Goal: Ask a question: Seek information or help from site administrators or community

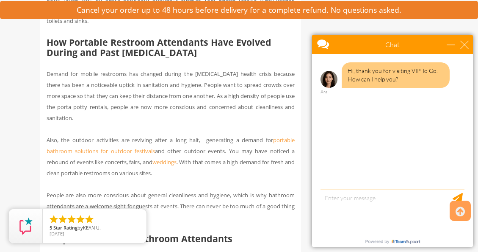
scroll to position [1736, 0]
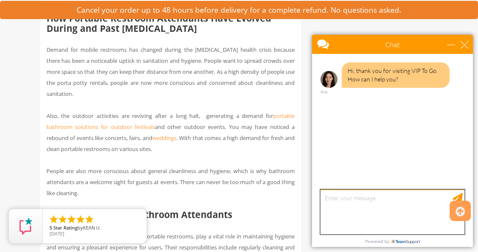
click at [381, 207] on textarea "type your message" at bounding box center [393, 211] width 144 height 44
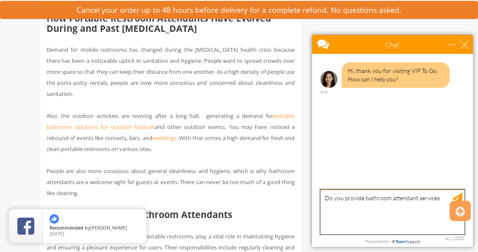
type textarea "Do you provide bathroom attendant services?"
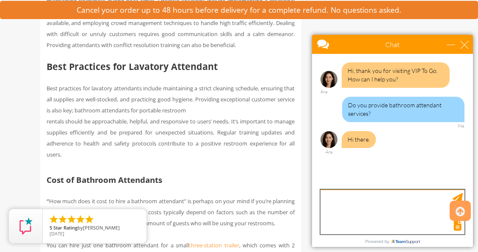
scroll to position [2499, 0]
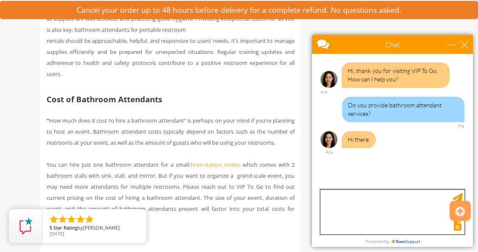
click at [384, 202] on textarea "type your message" at bounding box center [393, 211] width 144 height 44
type textarea "H"
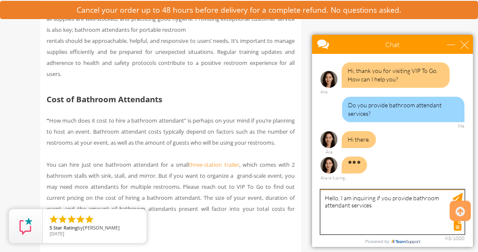
click at [380, 204] on textarea "Hello, I am inquiring if you provide bathroom attendant services" at bounding box center [393, 211] width 144 height 44
type textarea "Hello, I am inquiring if you provide bathroom attendant services."
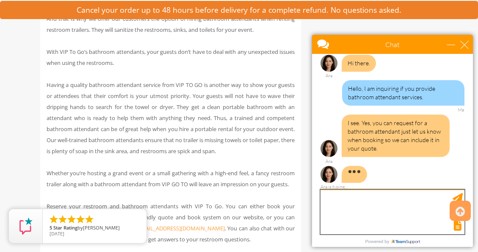
scroll to position [3007, 0]
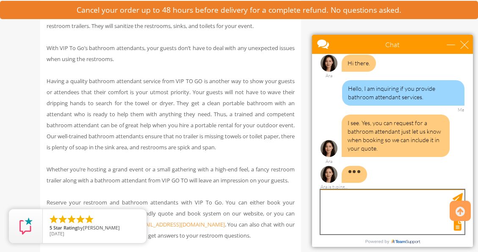
click at [365, 204] on textarea "type your message" at bounding box center [393, 211] width 144 height 44
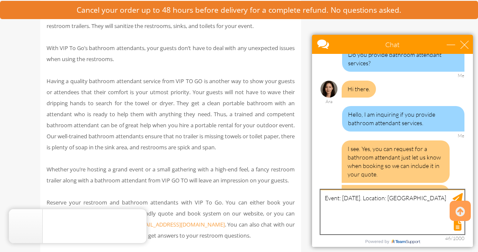
scroll to position [78, 0]
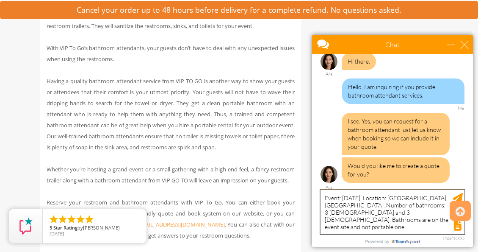
type textarea "Event: [DATE]. Location: [GEOGRAPHIC_DATA], [GEOGRAPHIC_DATA]. Number of bathro…"
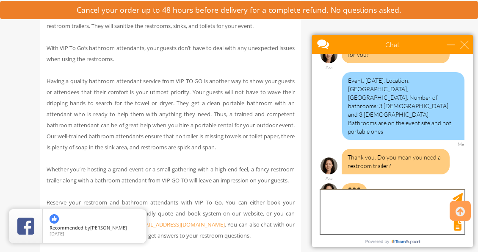
scroll to position [3049, 0]
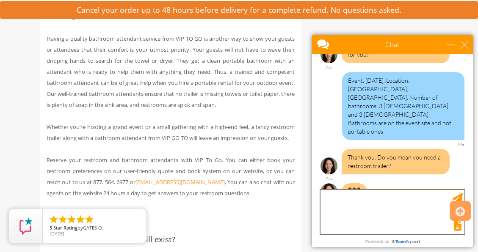
click at [338, 211] on textarea "type your message" at bounding box center [393, 211] width 144 height 44
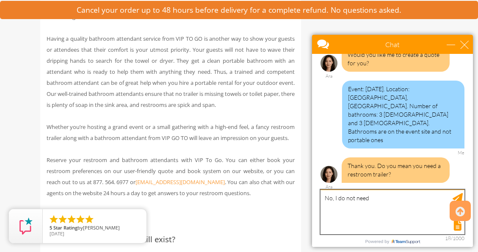
scroll to position [172, 0]
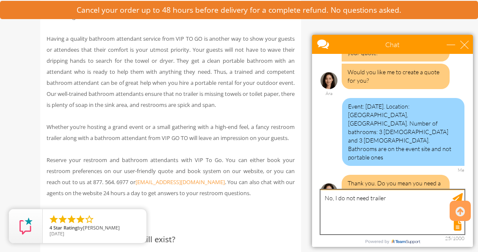
type textarea "No, I do not need trailers"
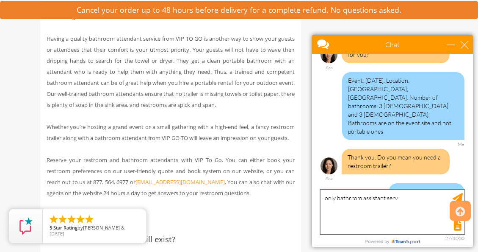
scroll to position [232, 0]
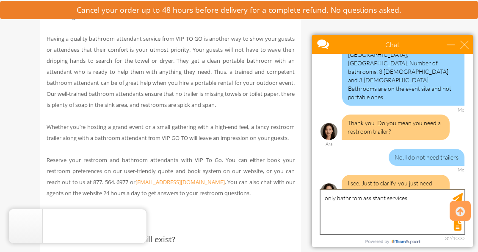
type textarea "only bathroom assistant services"
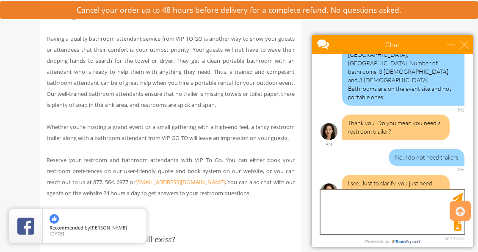
scroll to position [257, 0]
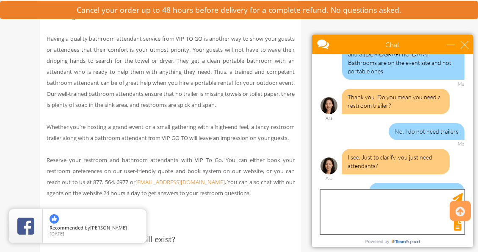
click at [375, 209] on textarea "type your message" at bounding box center [393, 211] width 144 height 44
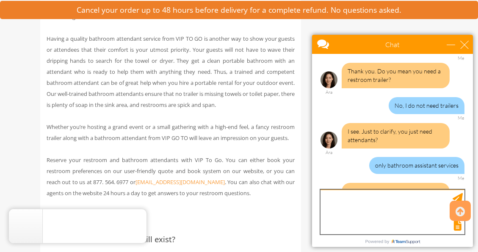
scroll to position [300, 0]
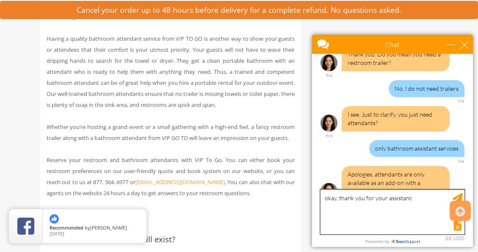
type textarea "okay, thank you for your assistance"
